Goal: Transaction & Acquisition: Obtain resource

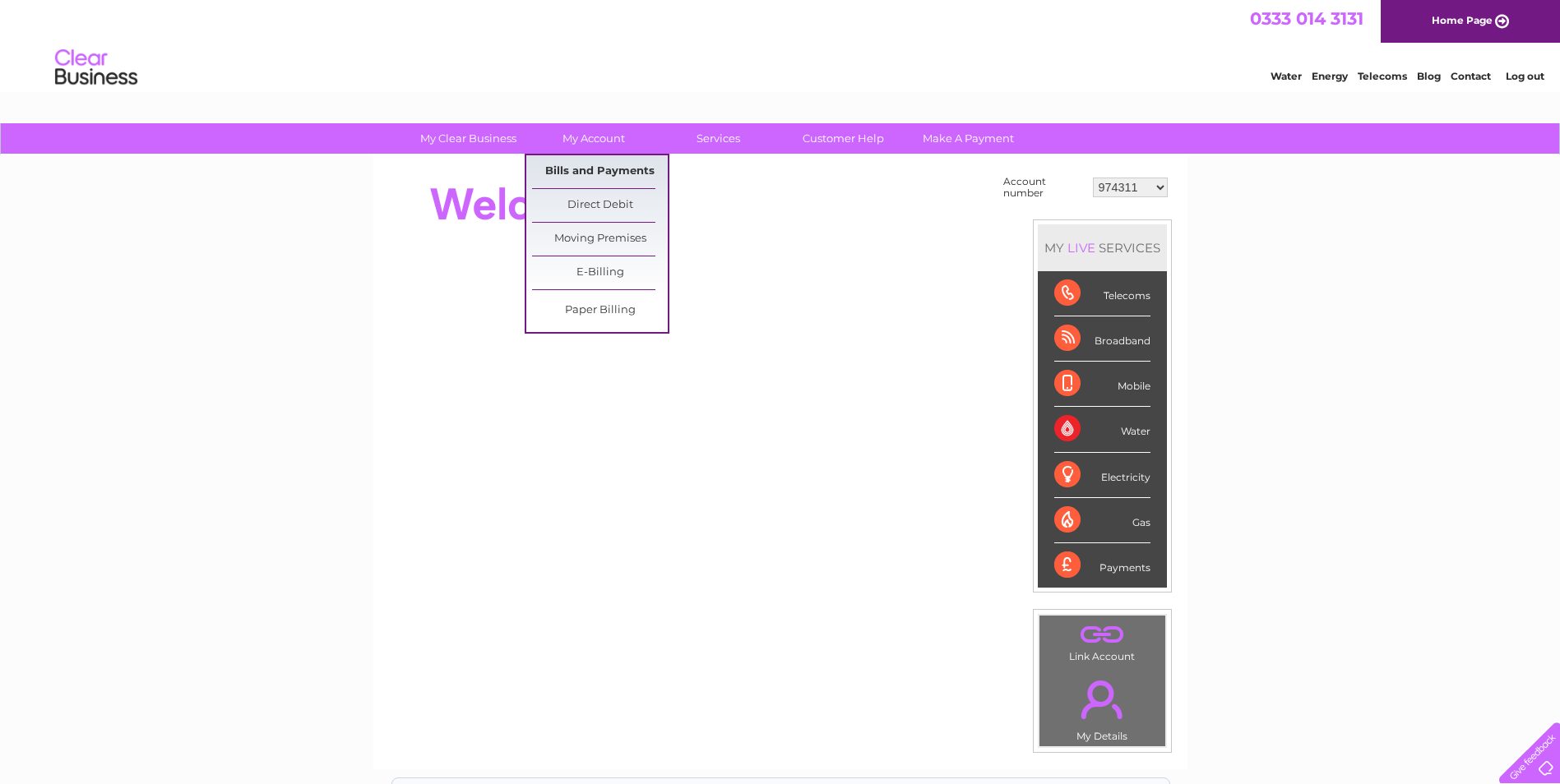
click at [603, 169] on link "Bills and Payments" at bounding box center [599, 172] width 136 height 33
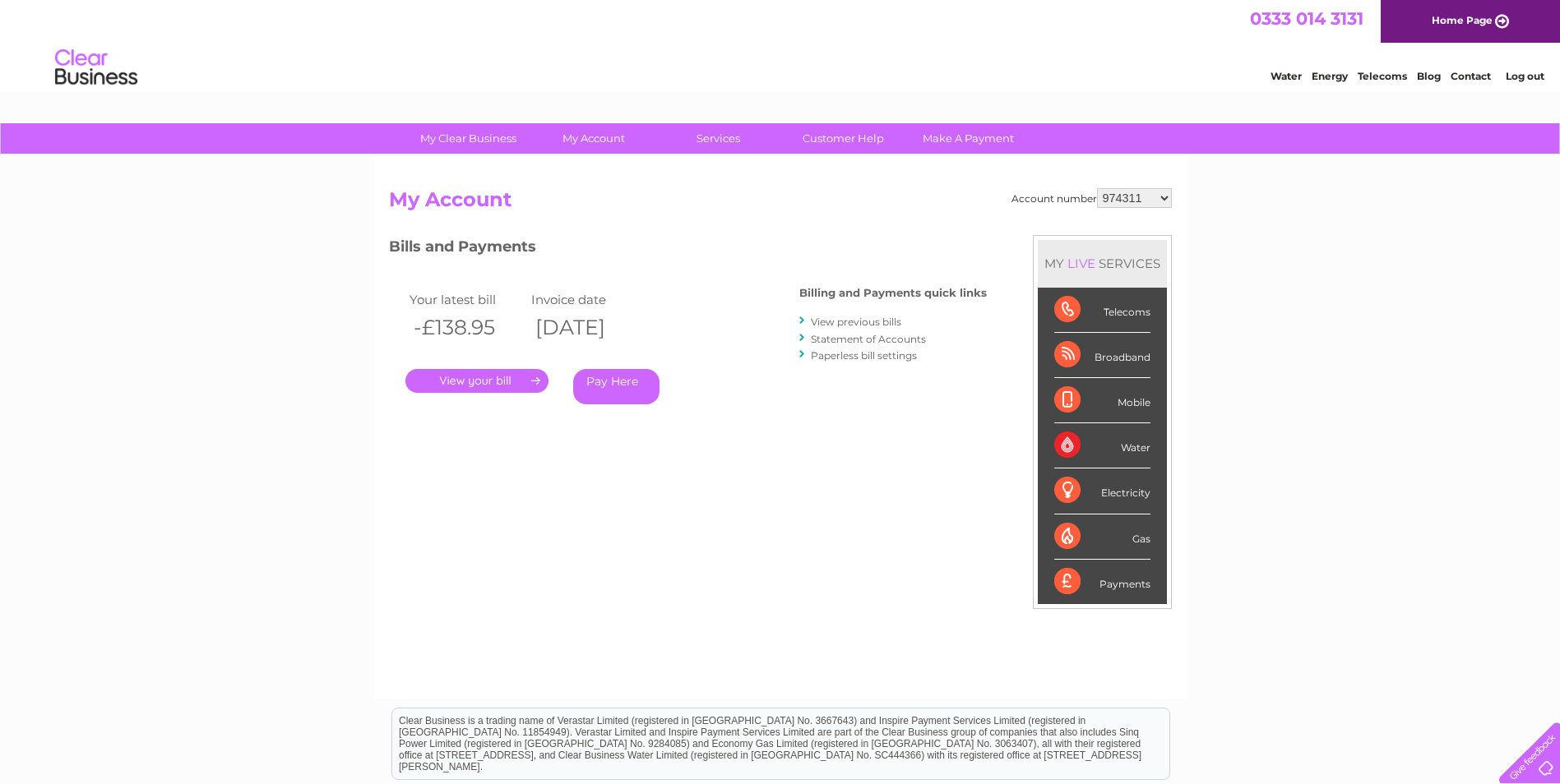
click at [1141, 196] on select "974311 981690 30283146" at bounding box center [1135, 198] width 75 height 20
select select "981690"
click at [1097, 188] on select "974311 981690 30283146" at bounding box center [1135, 198] width 75 height 20
click at [503, 384] on link "." at bounding box center [477, 380] width 143 height 24
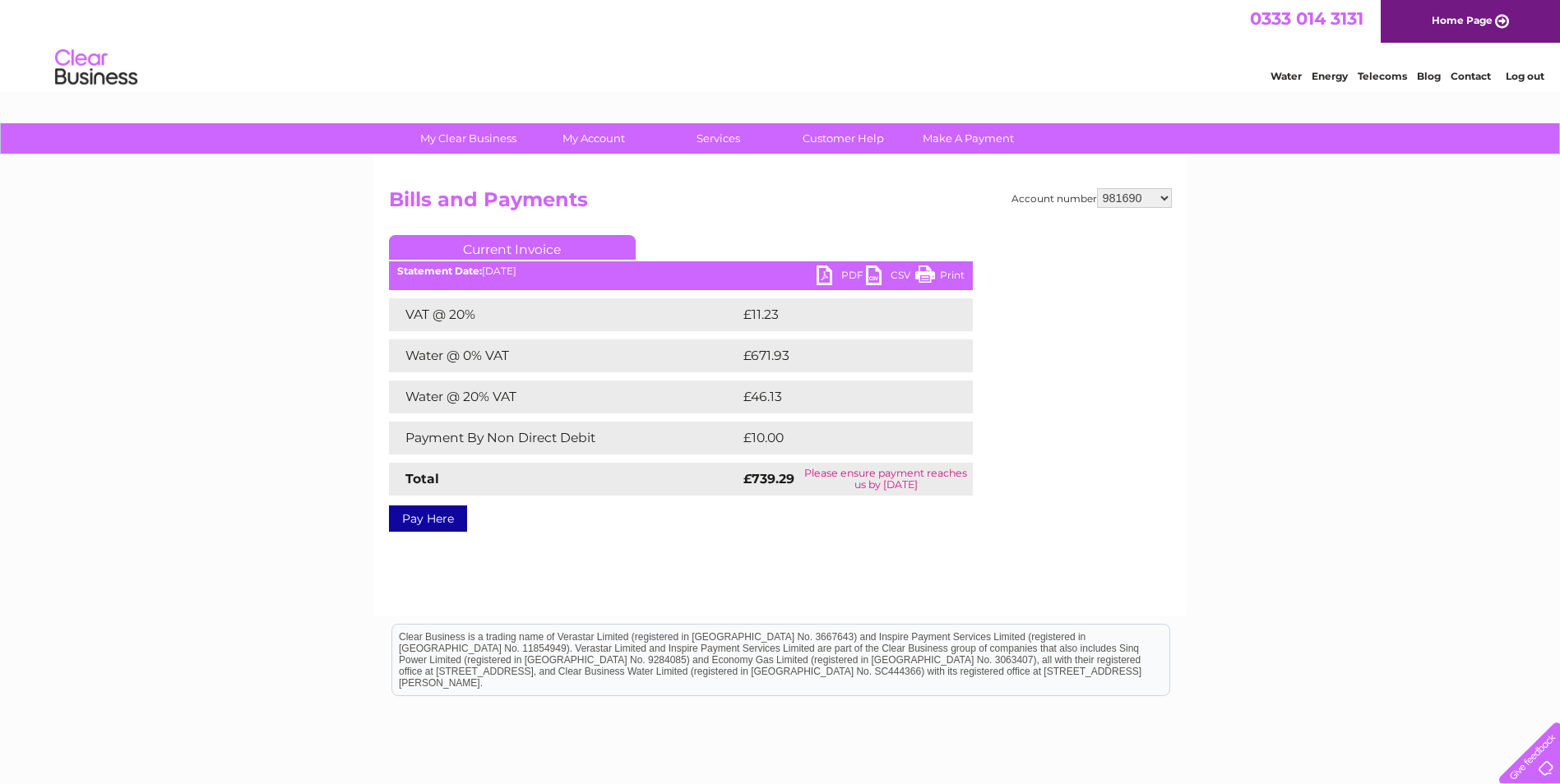
click at [944, 272] on link "Print" at bounding box center [939, 277] width 49 height 24
click at [823, 279] on link "PDF" at bounding box center [841, 277] width 49 height 24
click at [1125, 198] on select "974311 981690 30283146" at bounding box center [1135, 198] width 75 height 20
select select "30283146"
click at [1097, 188] on select "974311 981690 30283146" at bounding box center [1135, 198] width 75 height 20
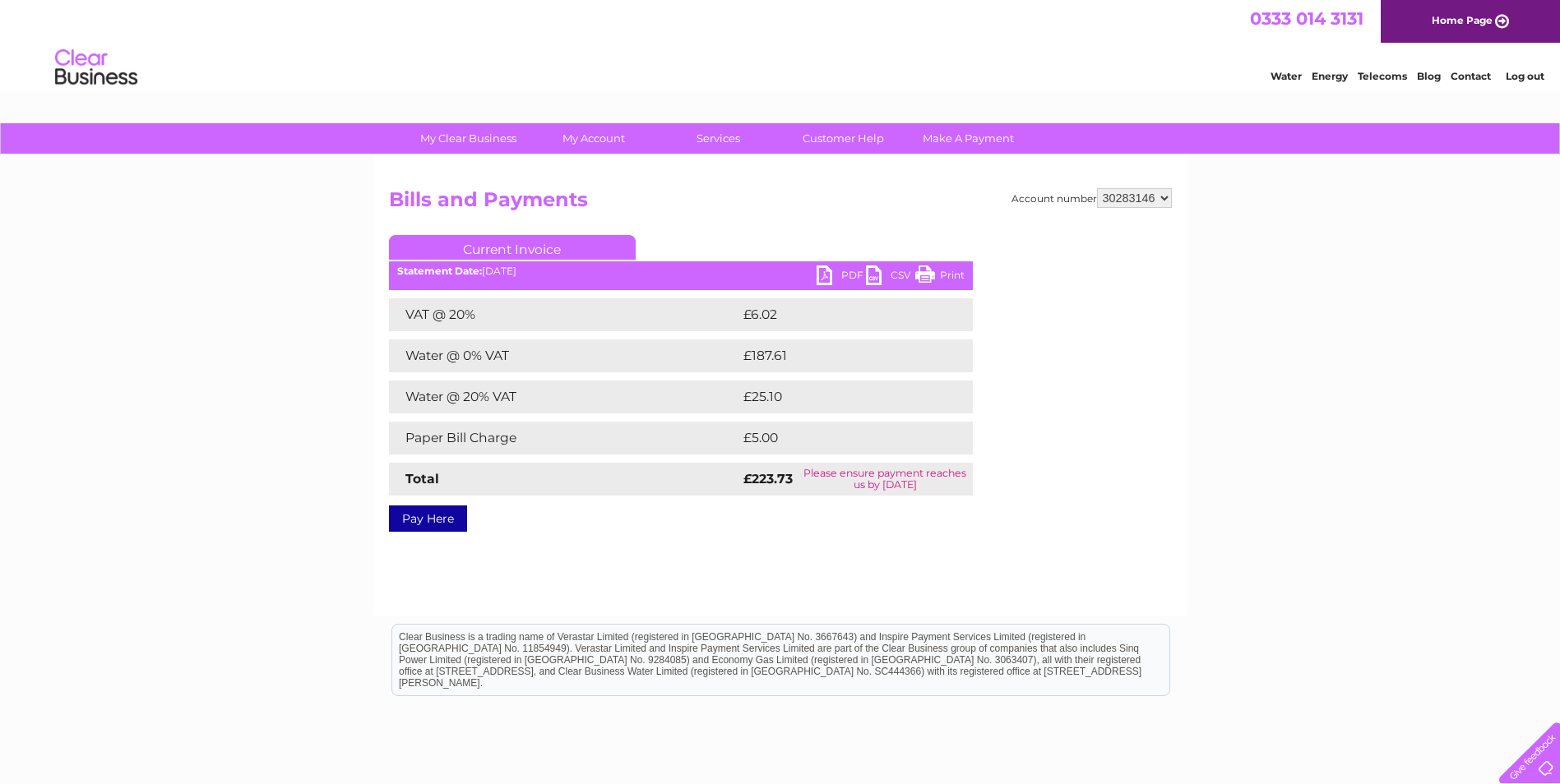
click at [830, 275] on link "PDF" at bounding box center [841, 277] width 49 height 24
click at [838, 272] on link "PDF" at bounding box center [841, 277] width 49 height 24
click at [834, 271] on link "PDF" at bounding box center [841, 277] width 49 height 24
